Goal: Obtain resource: Download file/media

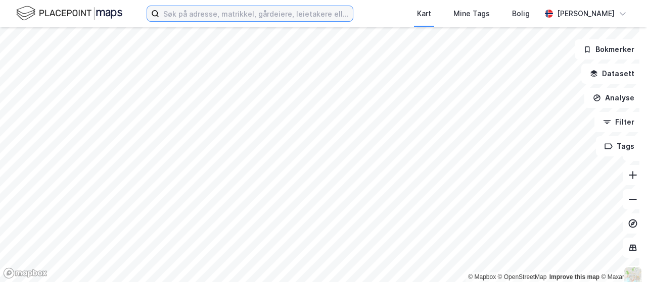
click at [196, 15] on input at bounding box center [255, 13] width 193 height 15
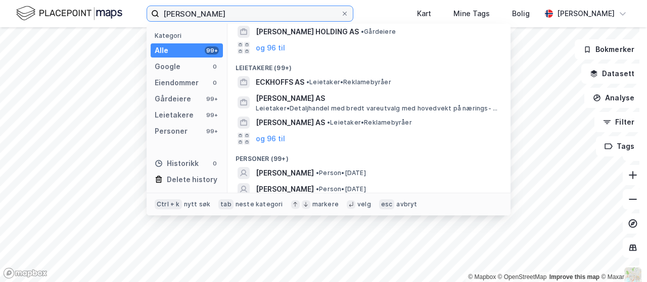
scroll to position [87, 0]
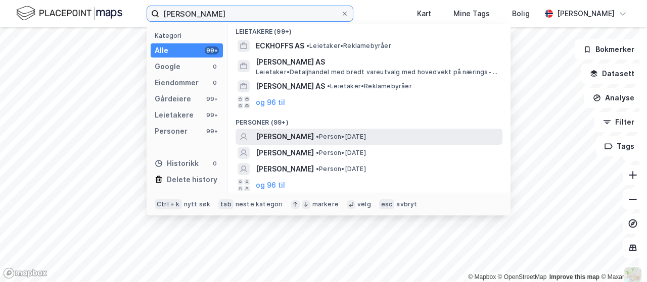
type input "[PERSON_NAME]"
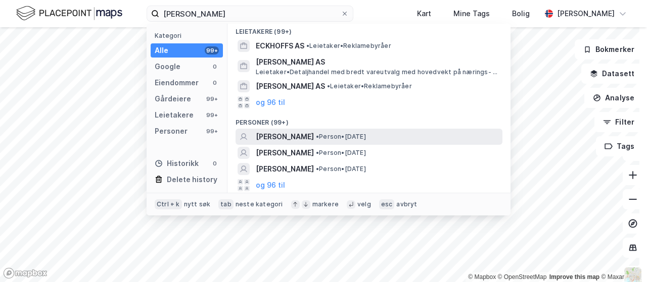
click at [310, 133] on span "[PERSON_NAME]" at bounding box center [285, 137] width 58 height 12
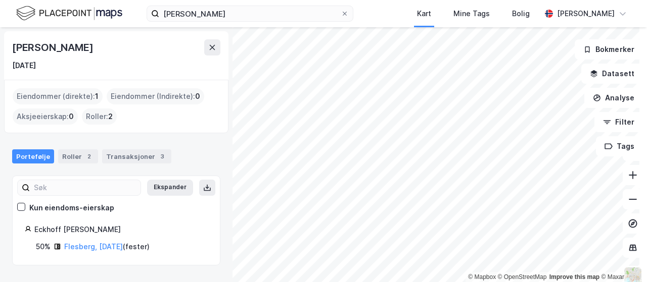
scroll to position [4, 0]
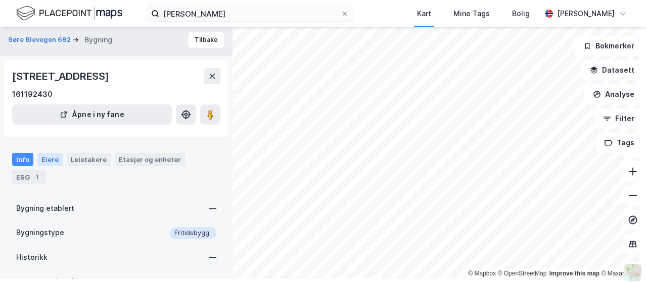
click at [55, 159] on div "Eiere" at bounding box center [49, 159] width 25 height 13
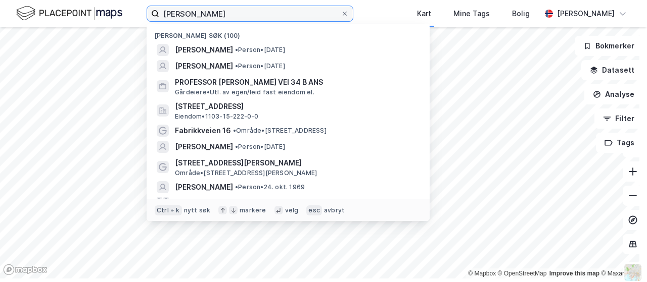
click at [306, 13] on input "[PERSON_NAME]" at bounding box center [249, 13] width 181 height 15
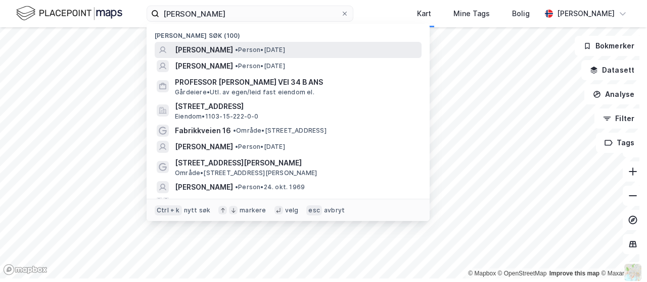
click at [238, 52] on span "•" at bounding box center [236, 50] width 3 height 8
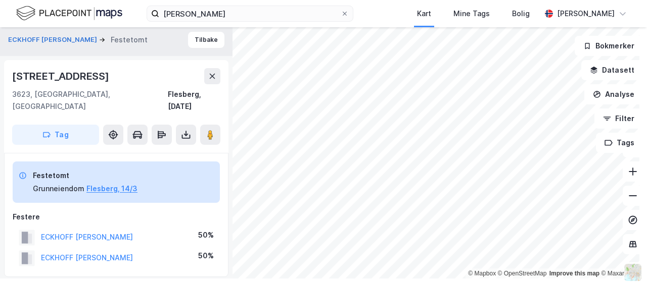
drag, startPoint x: 110, startPoint y: 70, endPoint x: 0, endPoint y: 73, distance: 110.1
click at [0, 73] on div "ECKHOFF [PERSON_NAME] Tilbake Bjørstuguvegen 95 3623, [GEOGRAPHIC_DATA], [GEOGR…" at bounding box center [116, 151] width 232 height 255
copy div "[STREET_ADDRESS]"
click at [180, 128] on button at bounding box center [186, 135] width 20 height 20
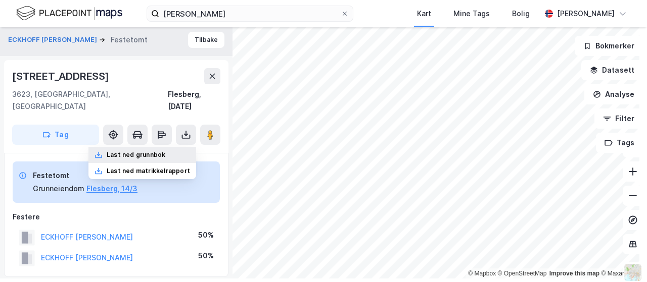
click at [153, 147] on div "Last ned grunnbok" at bounding box center [142, 155] width 108 height 16
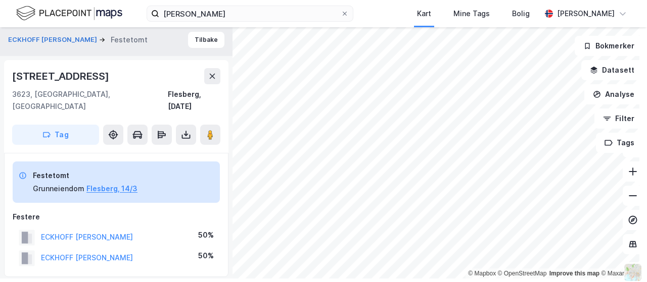
click at [609, 282] on html "[PERSON_NAME] Kart Mine Tags Bolig [PERSON_NAME] © Mapbox © OpenStreetMap Impro…" at bounding box center [323, 141] width 647 height 282
drag, startPoint x: 114, startPoint y: 73, endPoint x: 0, endPoint y: 64, distance: 114.6
click at [0, 64] on div "ECKHOFF [PERSON_NAME] Tilbake Bjørstuguvegen 95 3623, [GEOGRAPHIC_DATA], [GEOGR…" at bounding box center [116, 151] width 232 height 255
